Goal: Check status: Check status

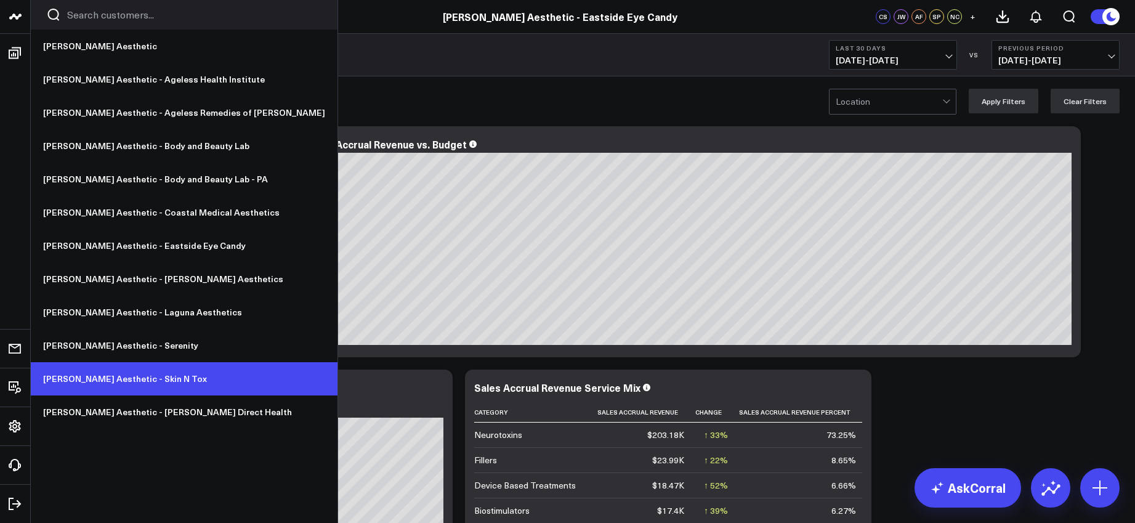
click at [102, 372] on link "[PERSON_NAME] Aesthetic - Skin N Tox" at bounding box center [184, 378] width 307 height 33
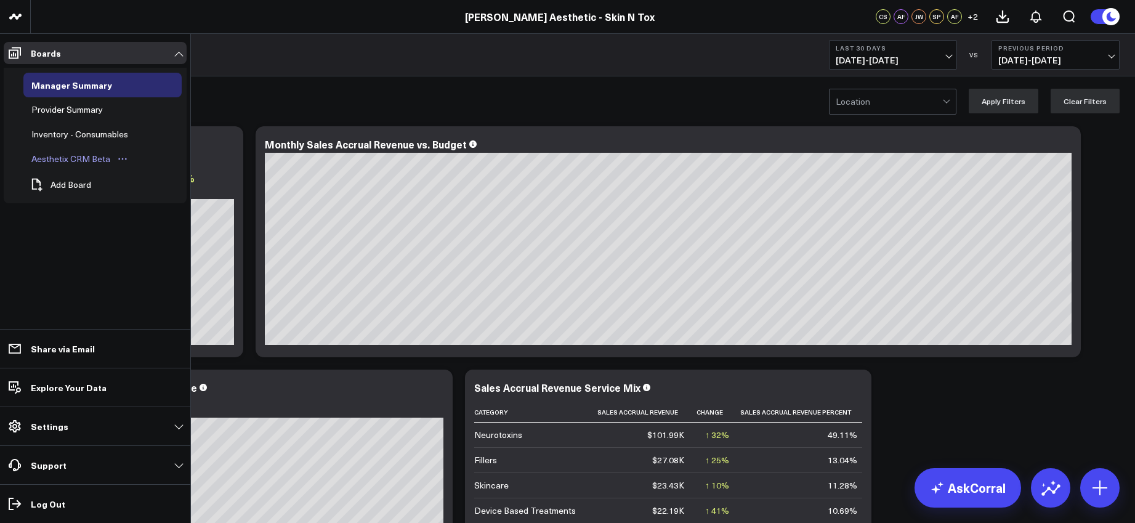
click at [77, 155] on div "Aesthetix CRM Beta" at bounding box center [70, 159] width 85 height 15
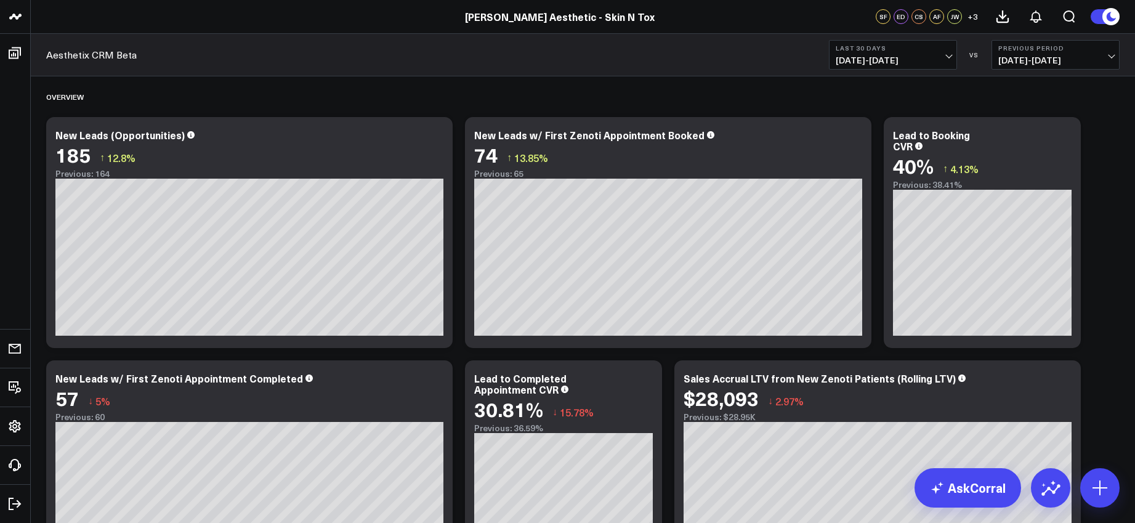
click at [897, 52] on button "Last 30 Days [DATE] - [DATE]" at bounding box center [893, 55] width 128 height 30
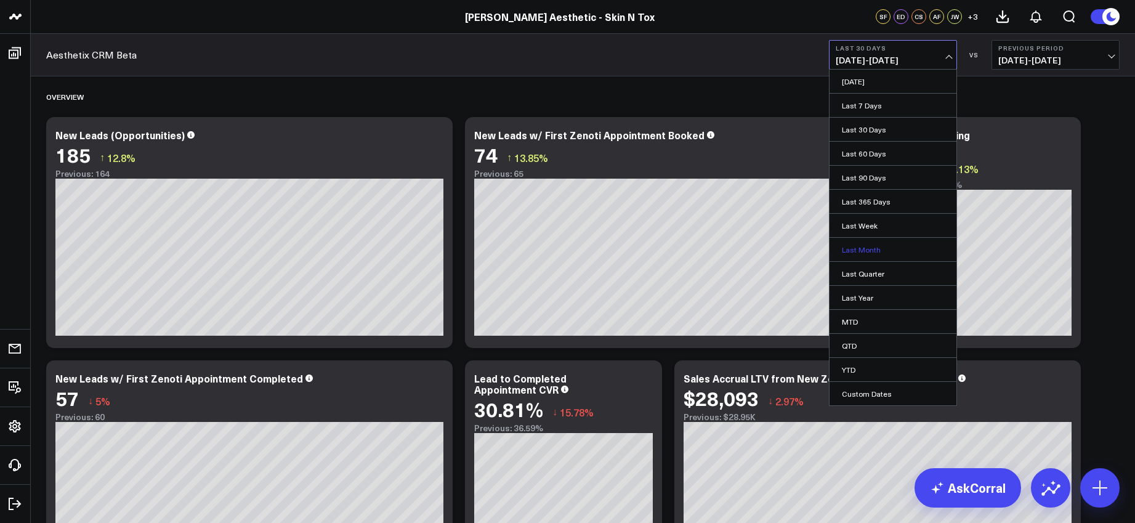
click at [868, 247] on link "Last Month" at bounding box center [893, 249] width 127 height 23
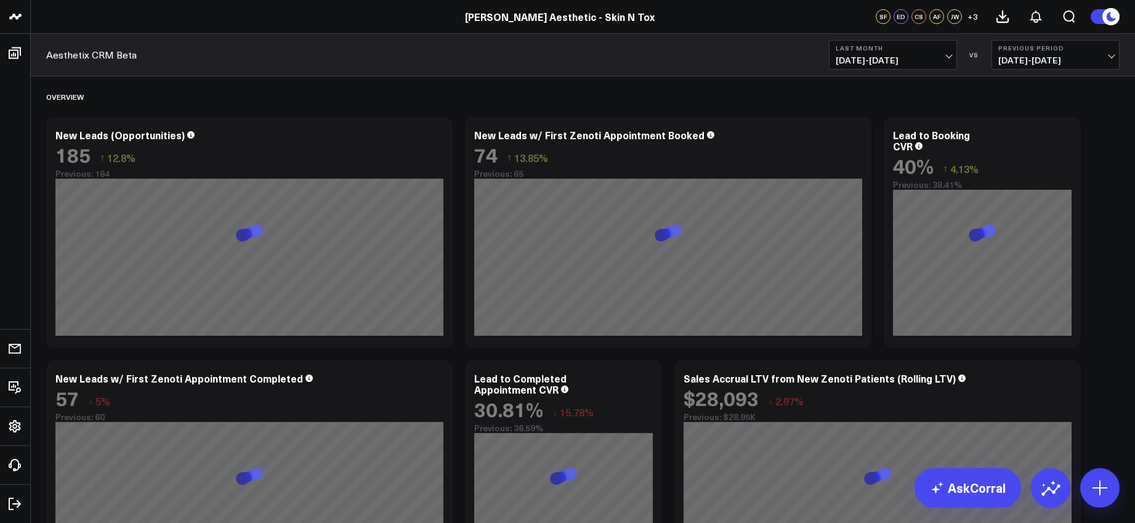
click at [1019, 59] on span "08/01/25 - 08/31/25" at bounding box center [1055, 60] width 115 height 10
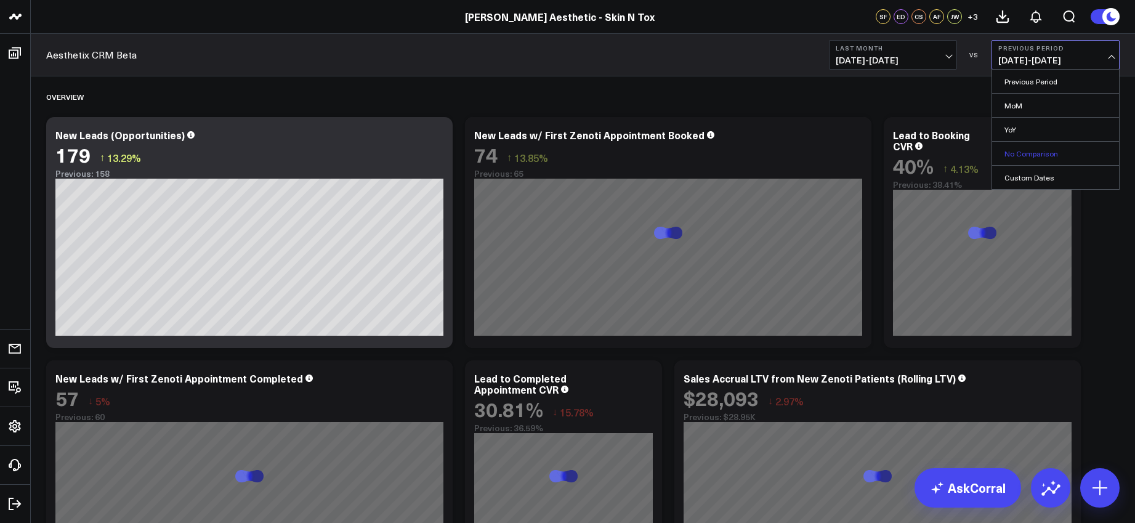
click at [1031, 149] on link "No Comparison" at bounding box center [1055, 153] width 127 height 23
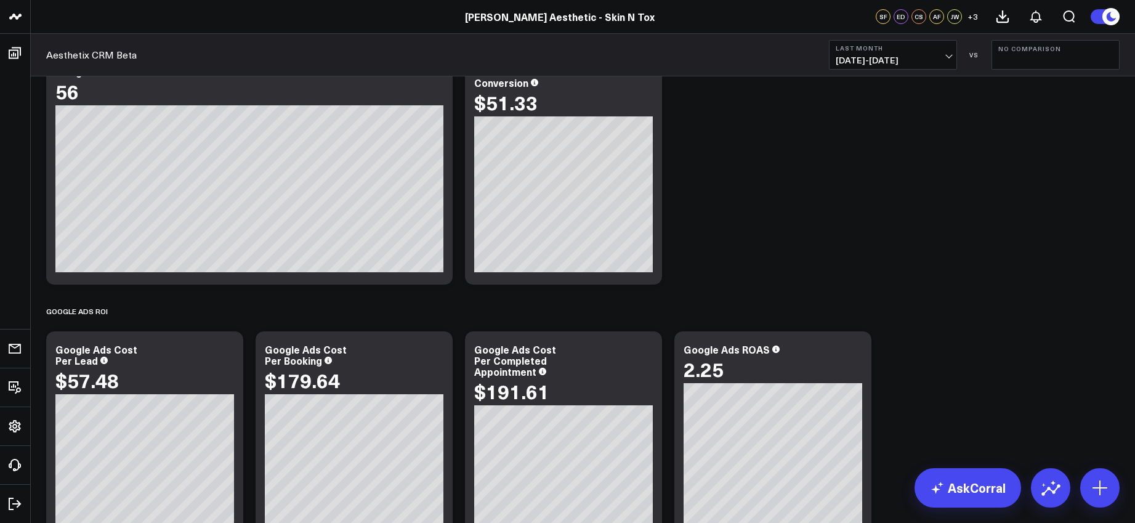
scroll to position [2879, 0]
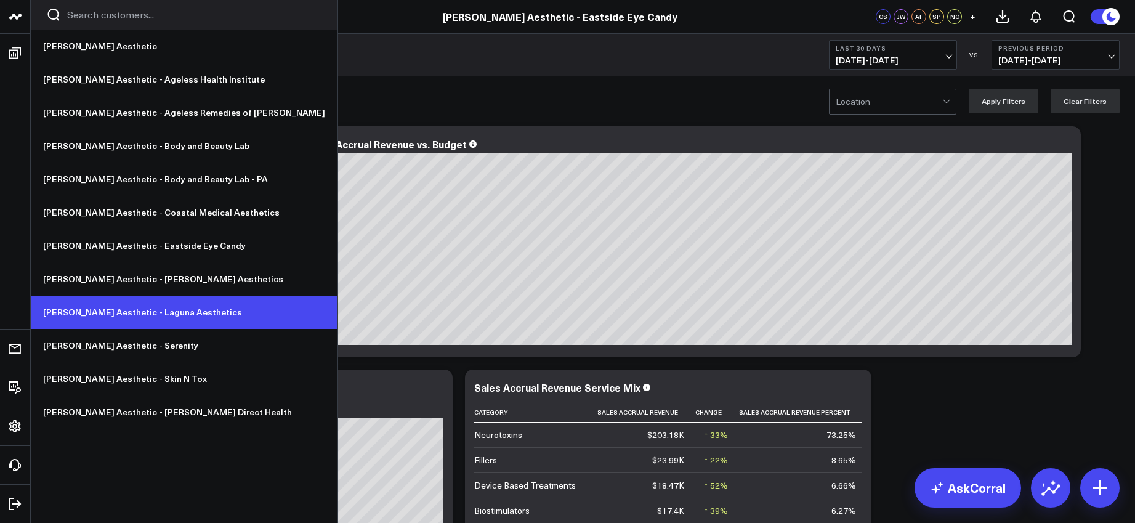
click at [115, 309] on link "[PERSON_NAME] Aesthetic - Laguna Aesthetics" at bounding box center [184, 312] width 307 height 33
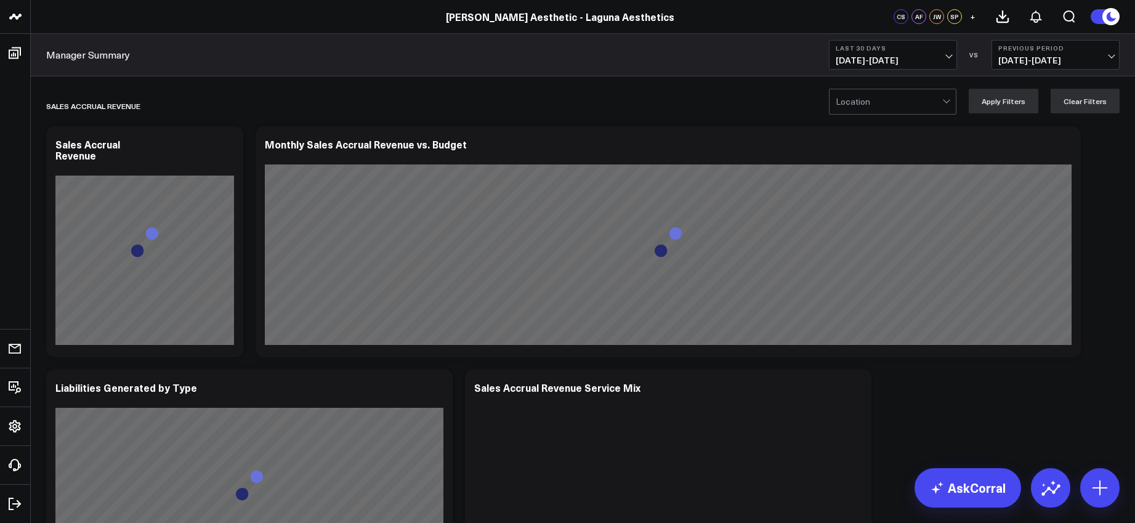
click at [891, 58] on span "[DATE] - [DATE]" at bounding box center [893, 60] width 115 height 10
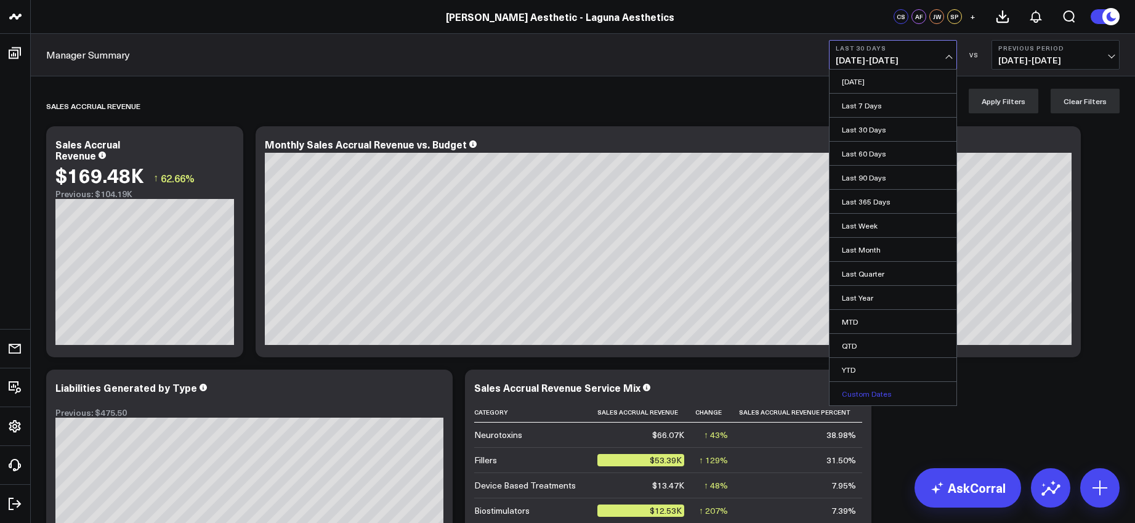
click at [875, 397] on link "Custom Dates" at bounding box center [893, 393] width 127 height 23
select select "9"
select select "2025"
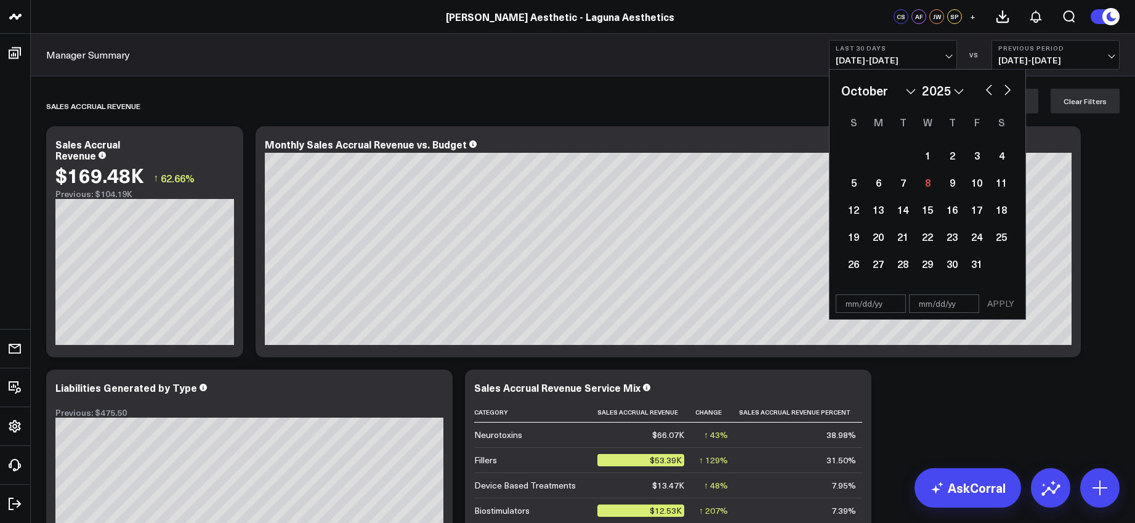
click at [944, 93] on select "2026 2025 2024 2023 2022 2021 2020 2019 2018 2017 2016 2015 2014 2013 2012 2011…" at bounding box center [943, 90] width 42 height 18
select select "9"
select select "2024"
select select "6"
select select "2024"
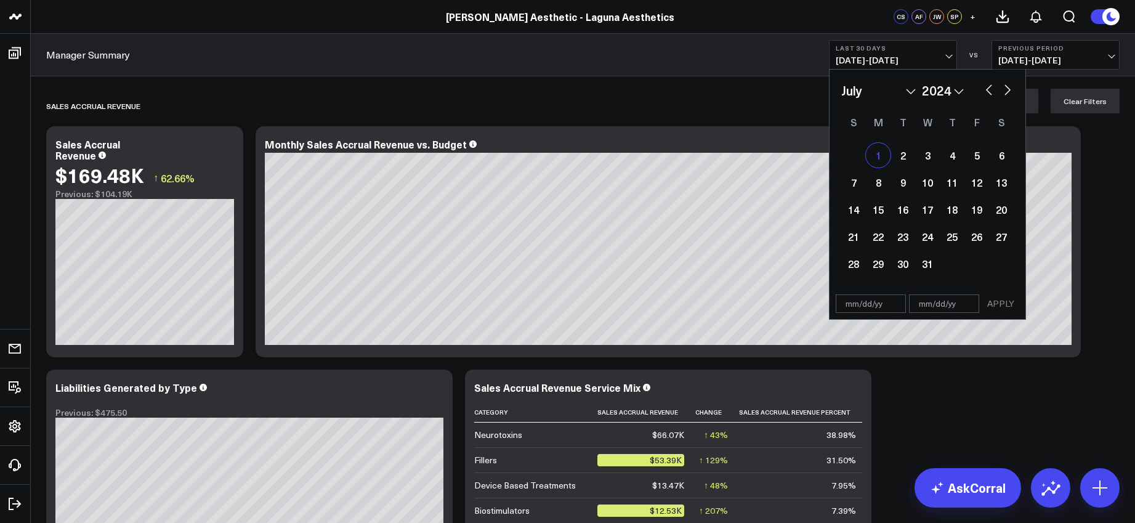
click at [875, 156] on div "1" at bounding box center [878, 155] width 25 height 25
type input "[DATE]"
select select "6"
select select "2024"
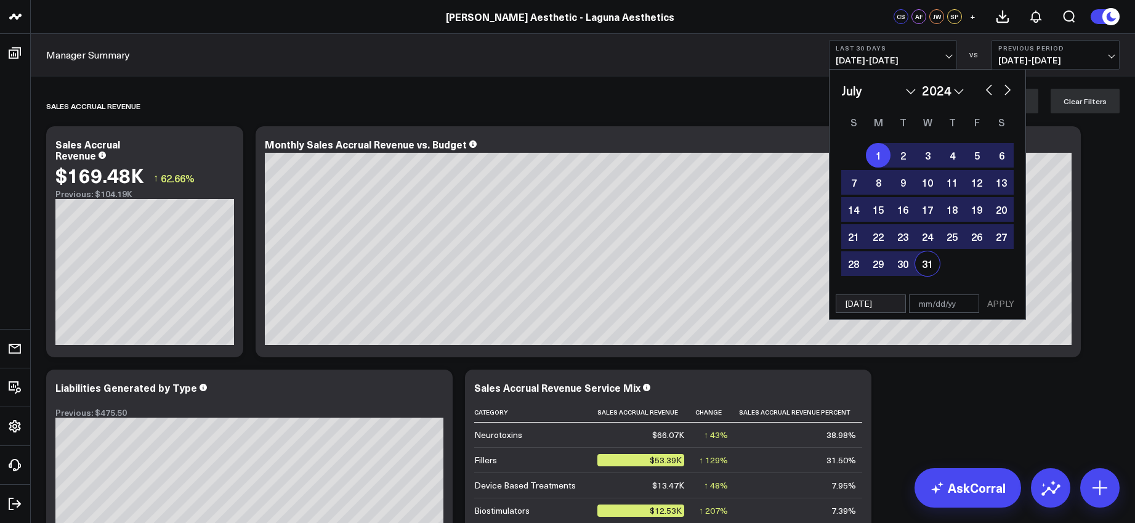
click at [927, 261] on div "31" at bounding box center [927, 263] width 25 height 25
type input "[DATE]"
select select "6"
select select "2024"
click at [995, 302] on button "APPLY" at bounding box center [1000, 303] width 37 height 18
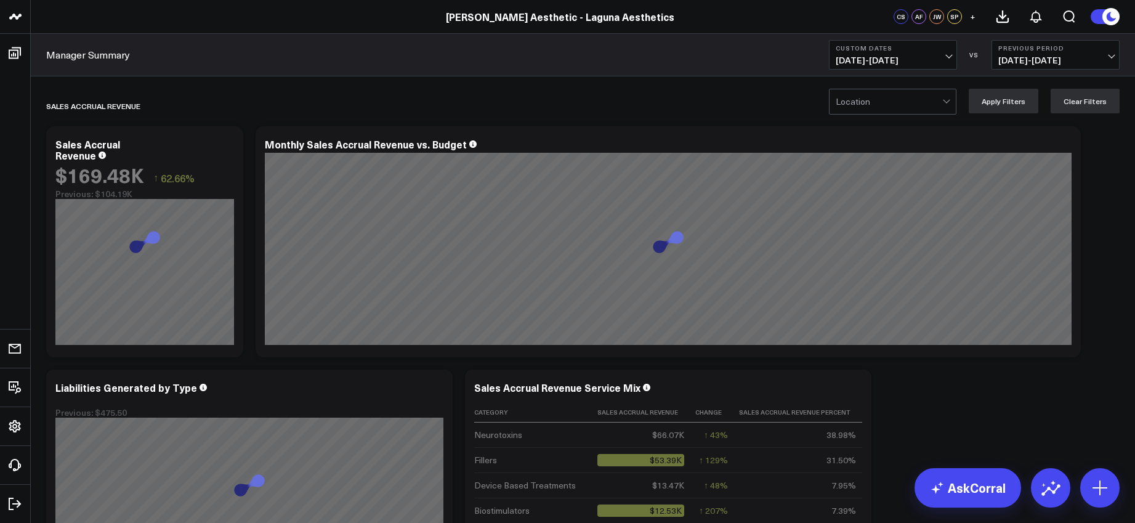
click at [1061, 57] on span "[DATE] - [DATE]" at bounding box center [1055, 60] width 115 height 10
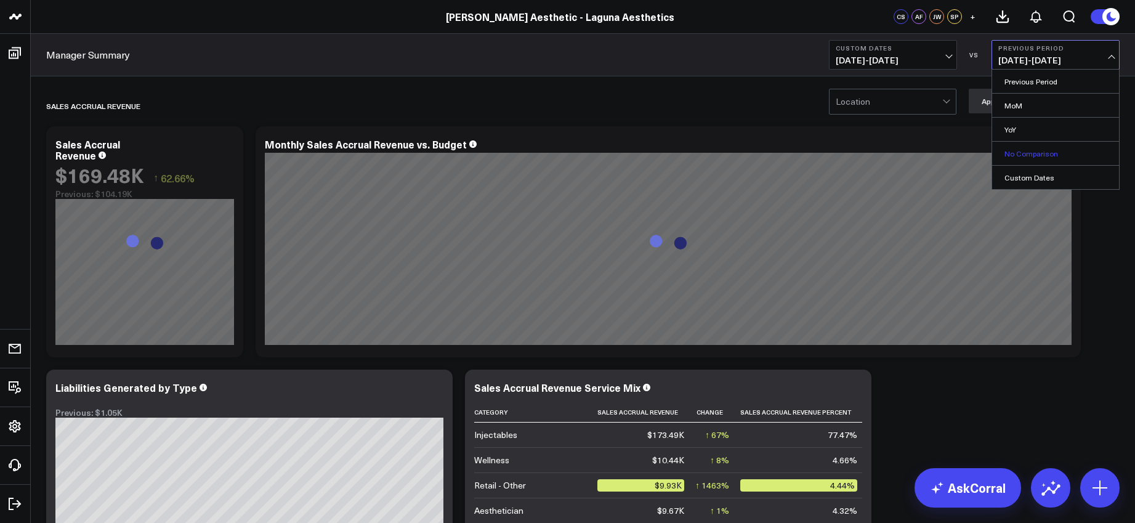
click at [1051, 150] on link "No Comparison" at bounding box center [1055, 153] width 127 height 23
